Goal: Information Seeking & Learning: Learn about a topic

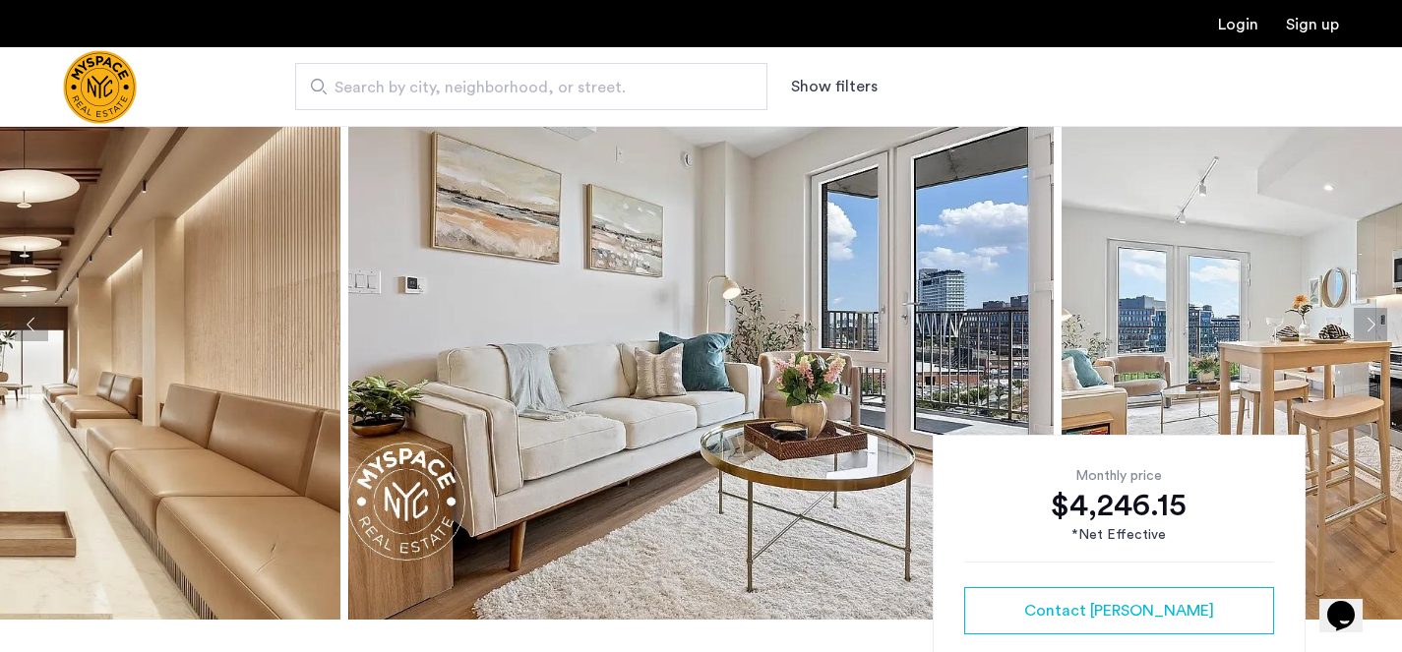
scroll to position [85, 0]
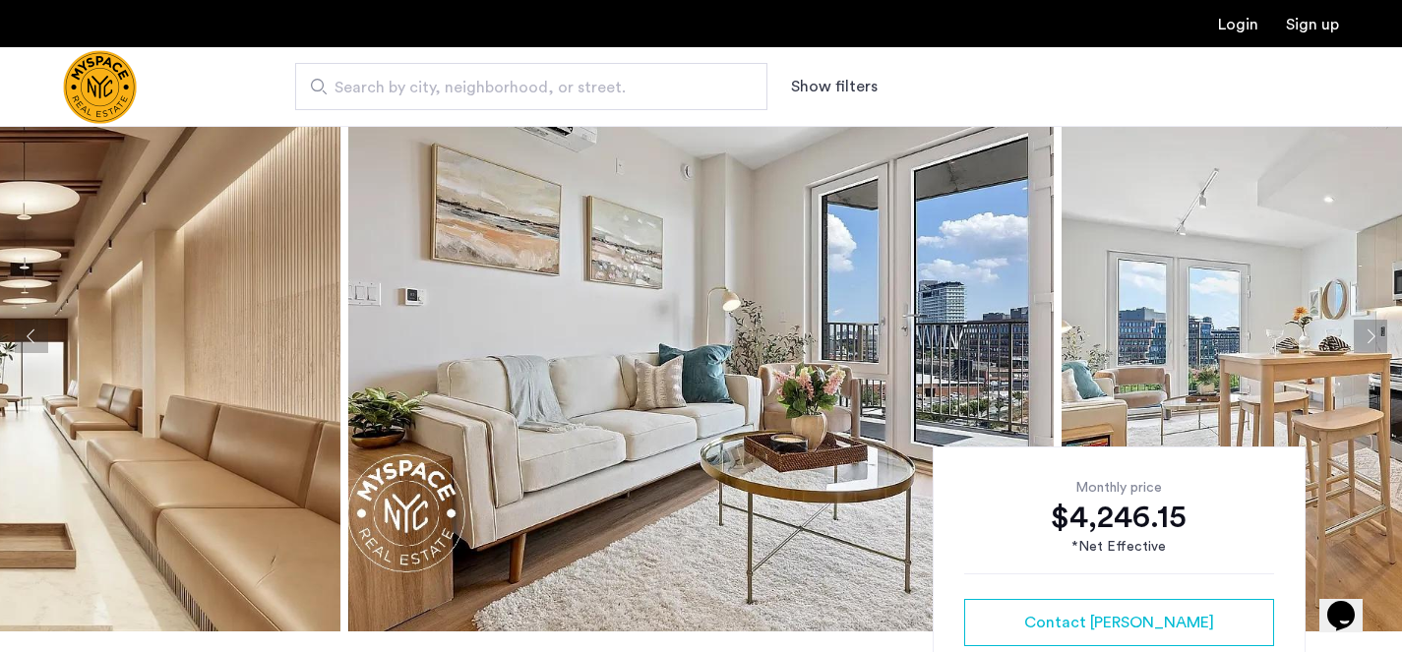
click at [1171, 321] on img at bounding box center [1414, 336] width 705 height 590
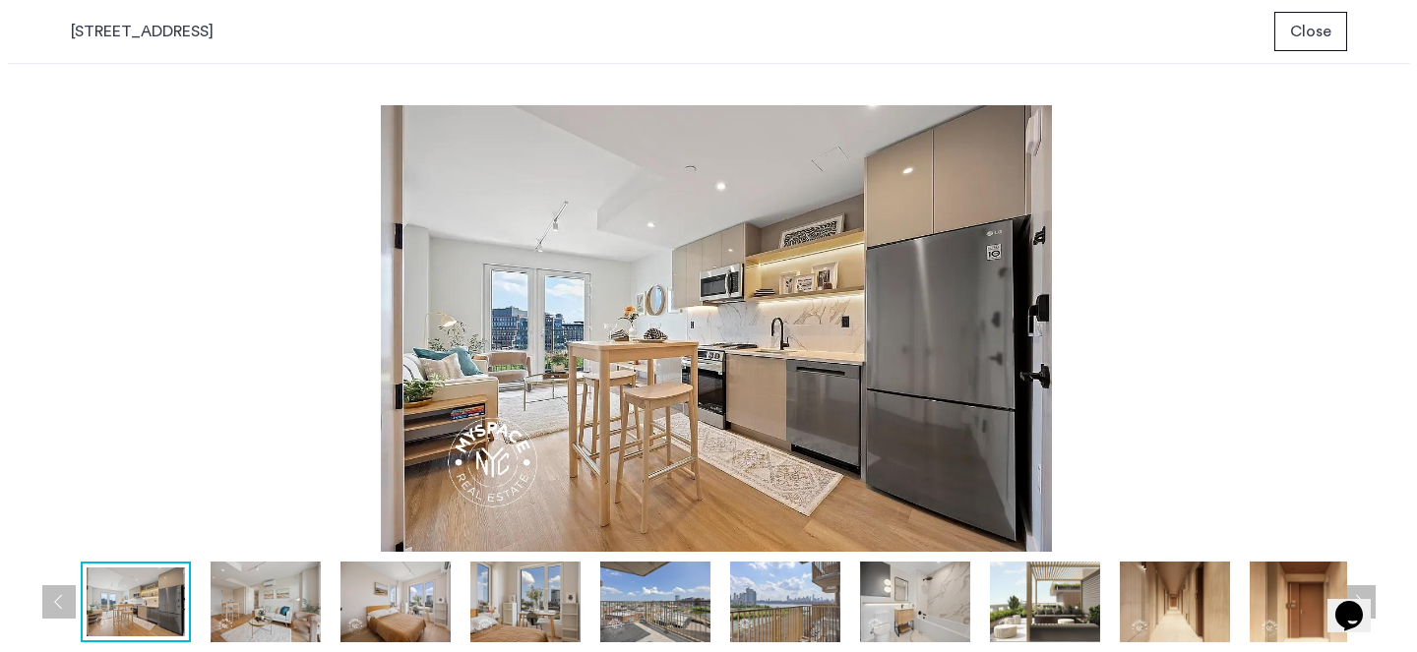
scroll to position [0, 0]
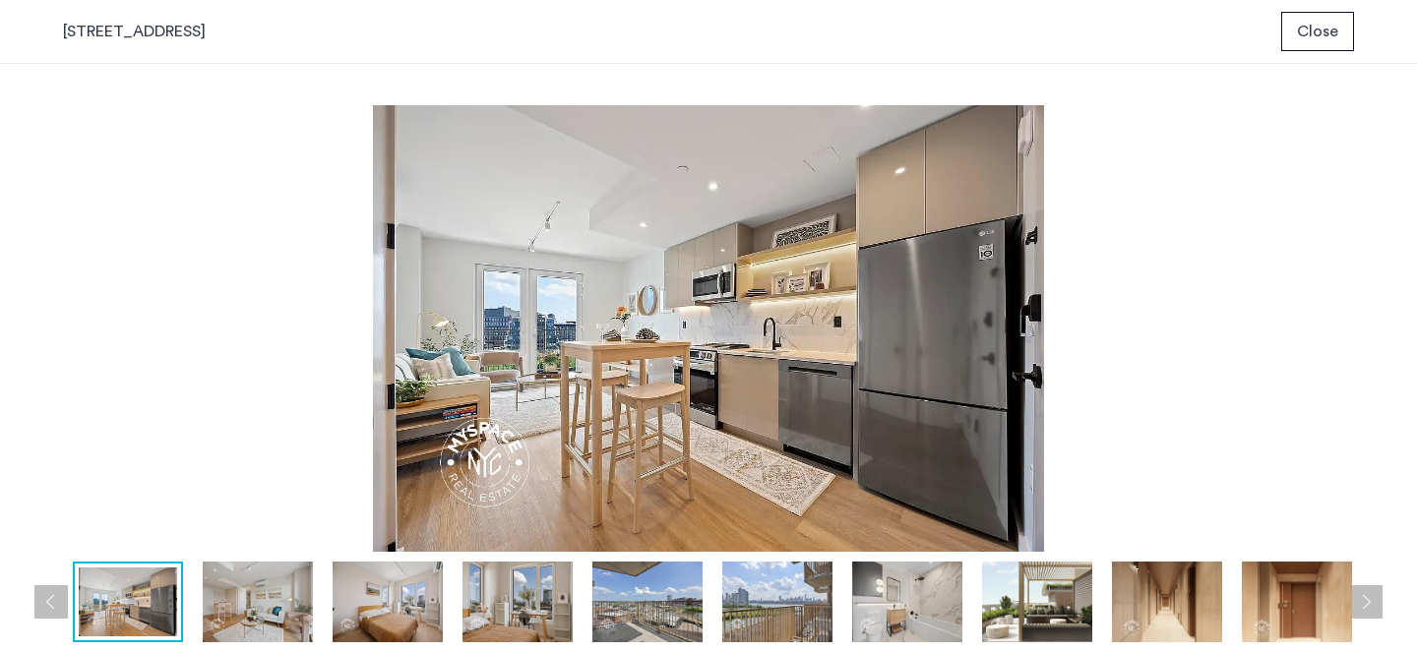
click at [265, 622] on img at bounding box center [258, 602] width 110 height 81
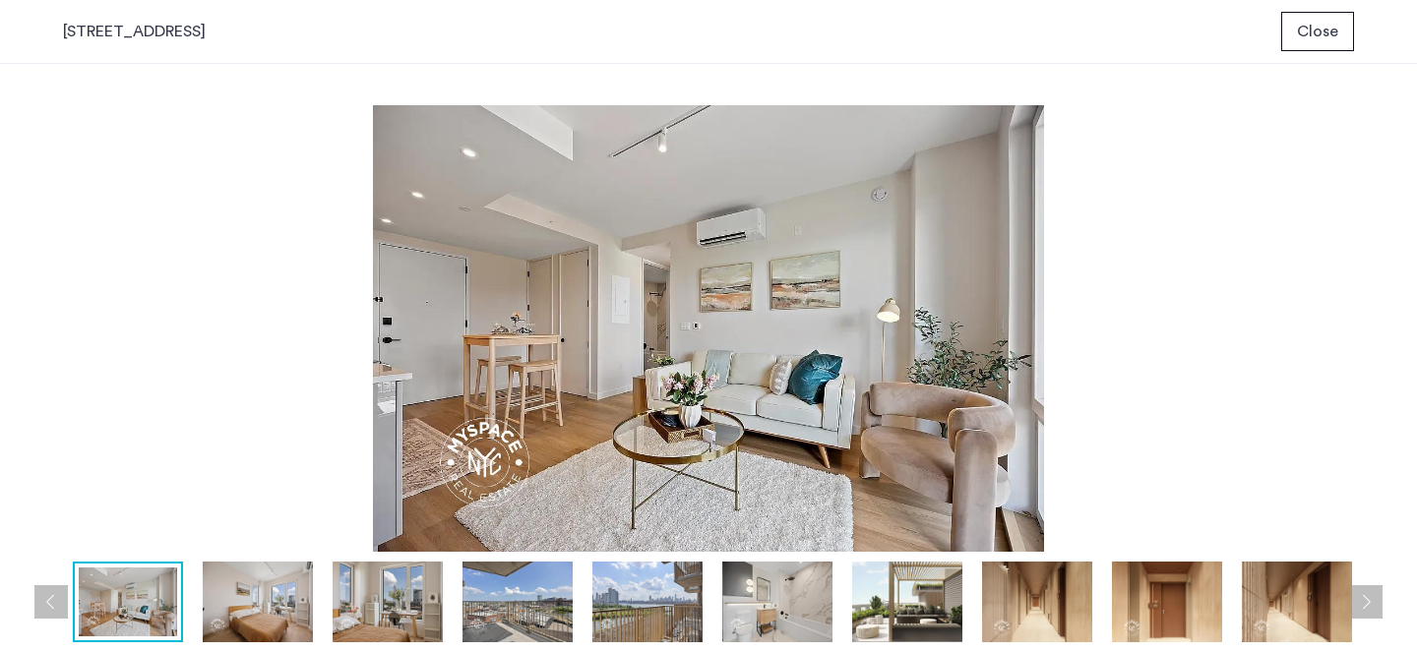
click at [1029, 347] on img at bounding box center [708, 328] width 1291 height 447
click at [965, 357] on img at bounding box center [708, 328] width 1291 height 447
click at [1253, 606] on img at bounding box center [1297, 602] width 110 height 81
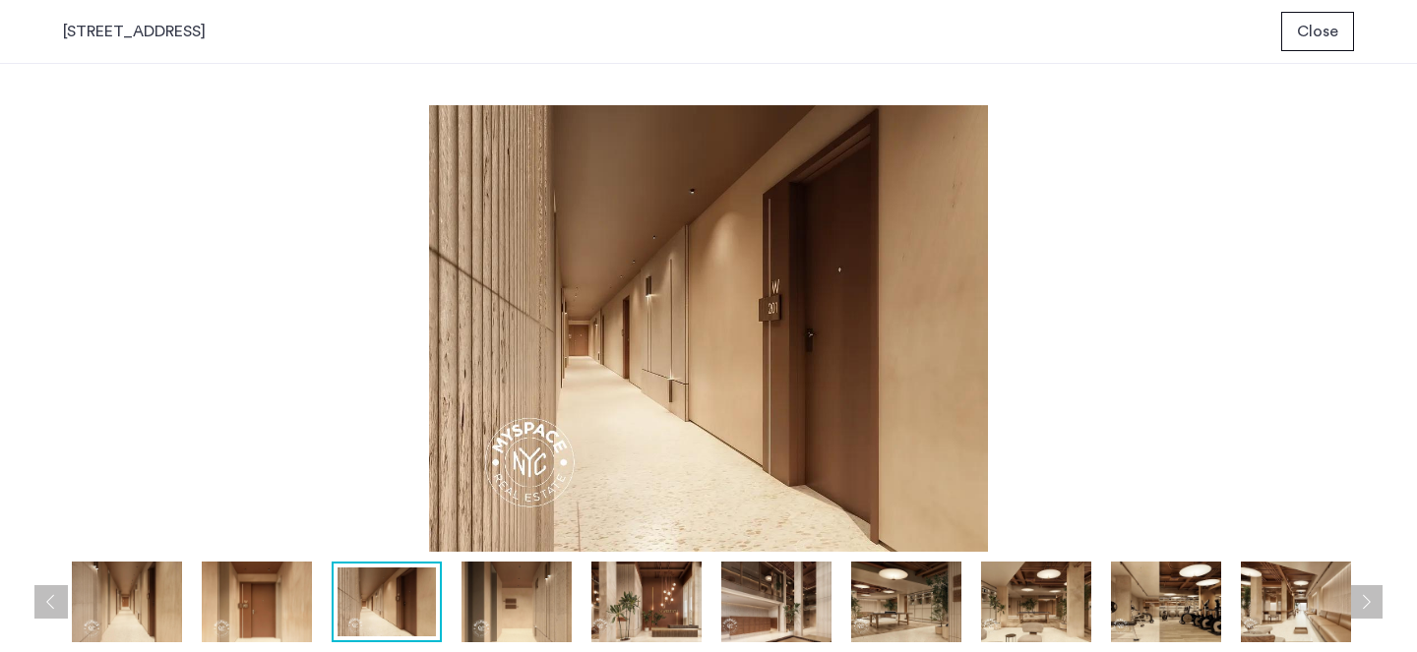
click at [896, 612] on img at bounding box center [906, 602] width 110 height 81
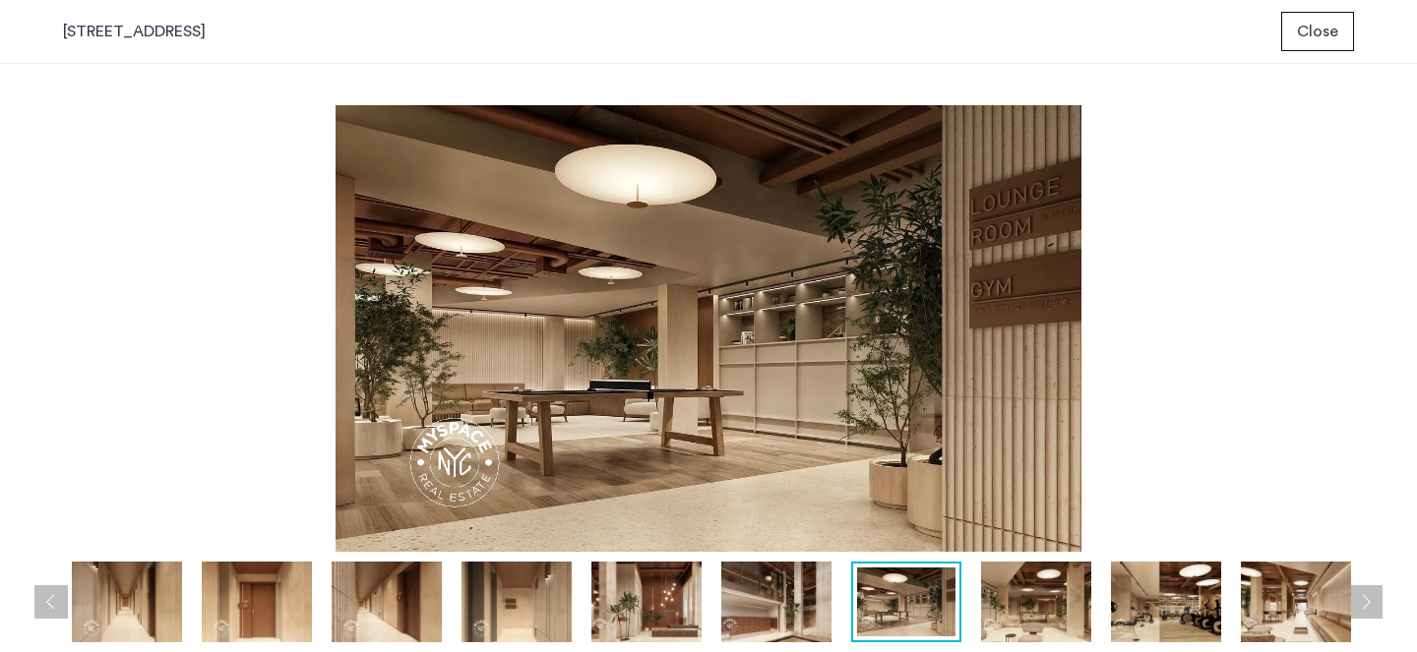
click at [791, 610] on img at bounding box center [776, 602] width 110 height 81
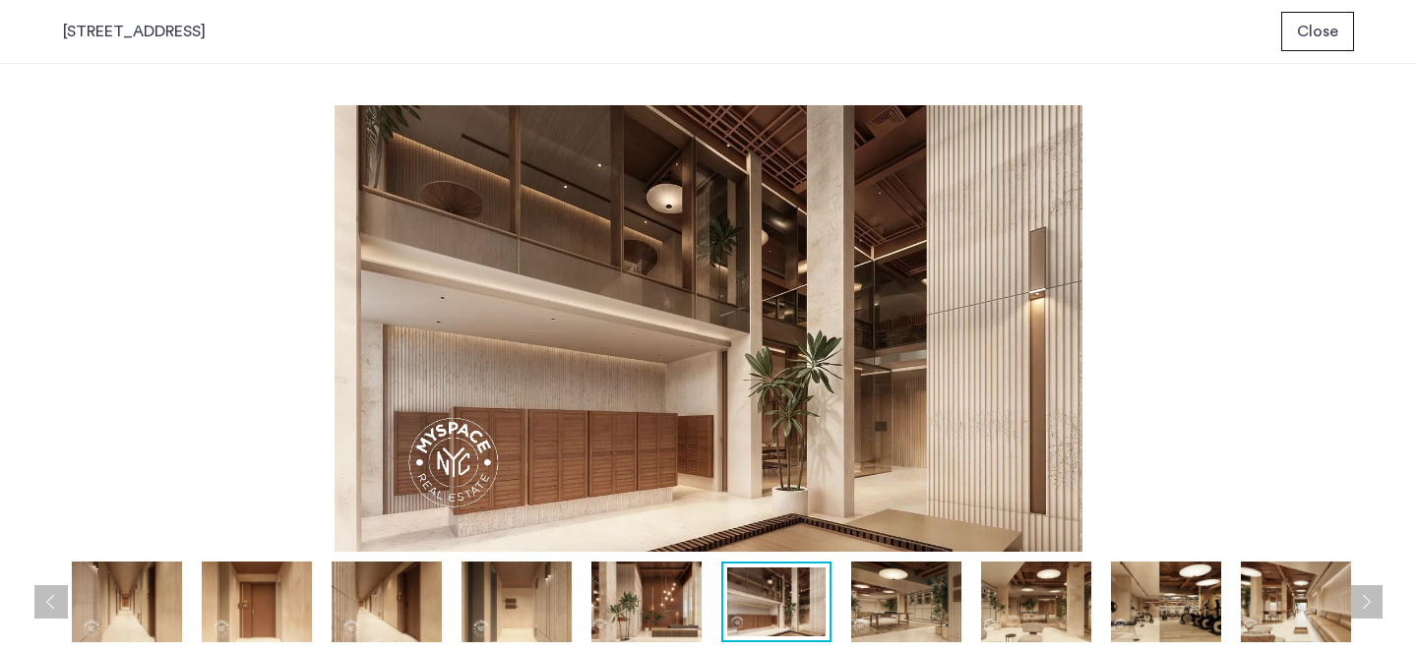
click at [680, 622] on img at bounding box center [646, 602] width 110 height 81
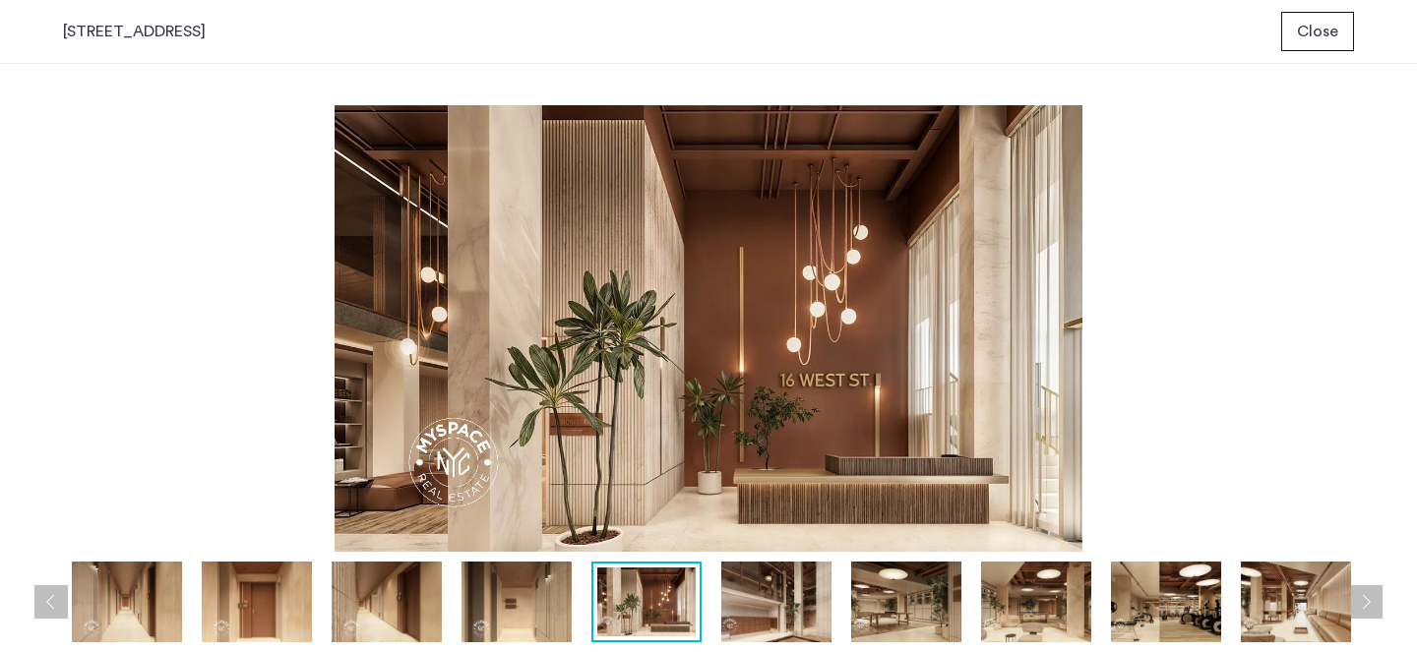
click at [532, 616] on img at bounding box center [516, 602] width 110 height 81
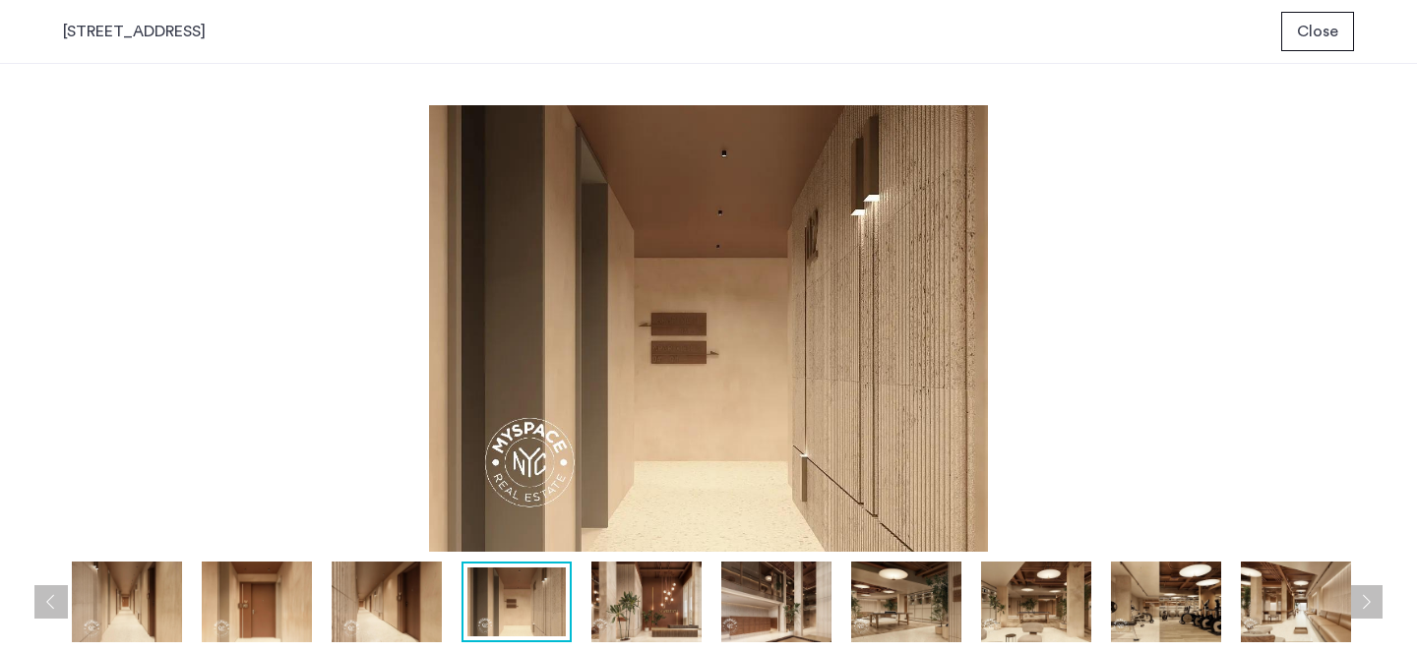
click at [432, 589] on img at bounding box center [387, 602] width 110 height 81
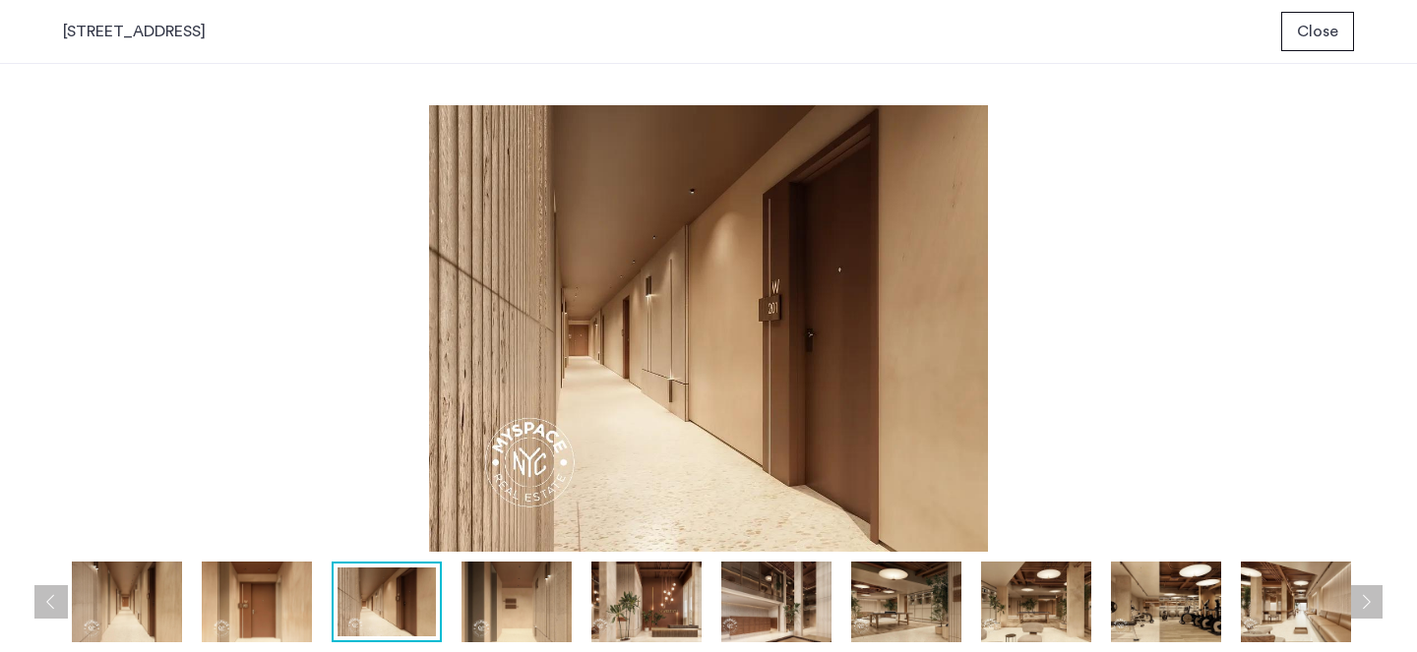
click at [293, 586] on img at bounding box center [257, 602] width 110 height 81
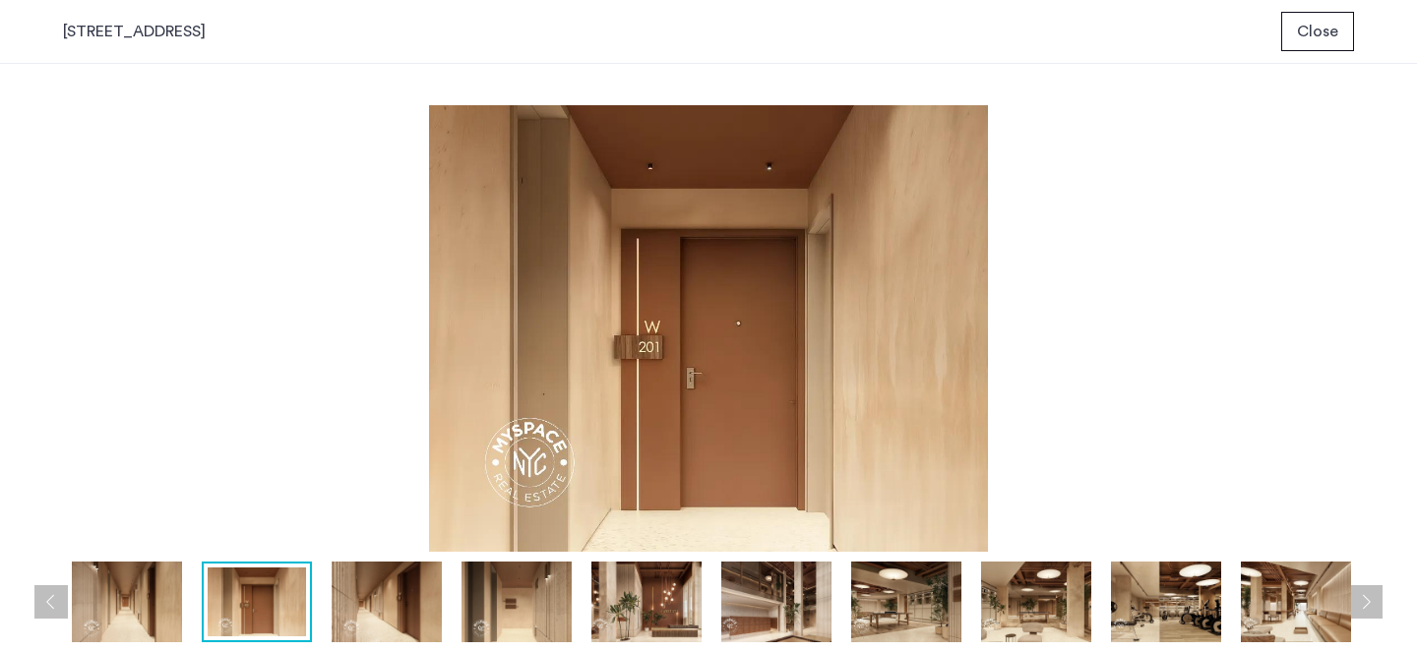
click at [141, 595] on img at bounding box center [127, 602] width 110 height 81
